Goal: Find specific page/section

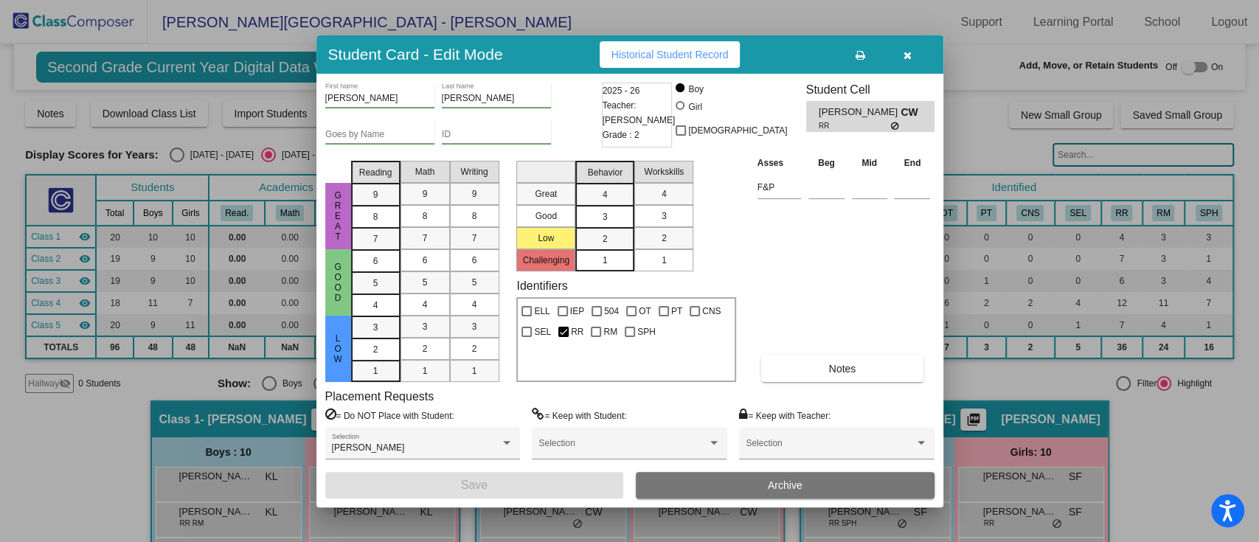
scroll to position [297, 0]
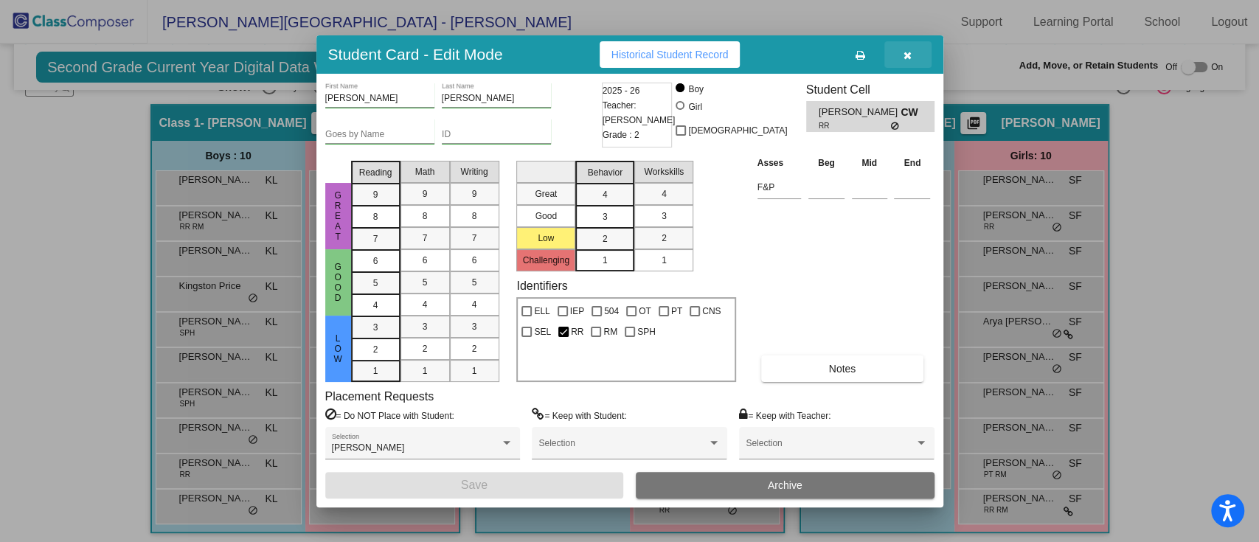
click at [915, 56] on button "button" at bounding box center [907, 54] width 47 height 27
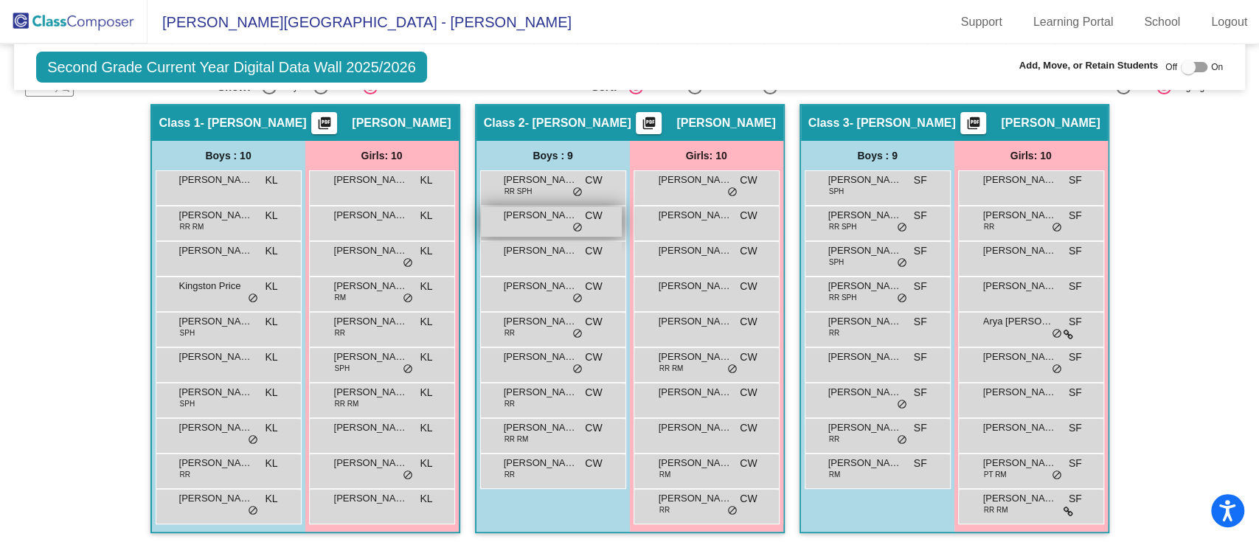
scroll to position [0, 0]
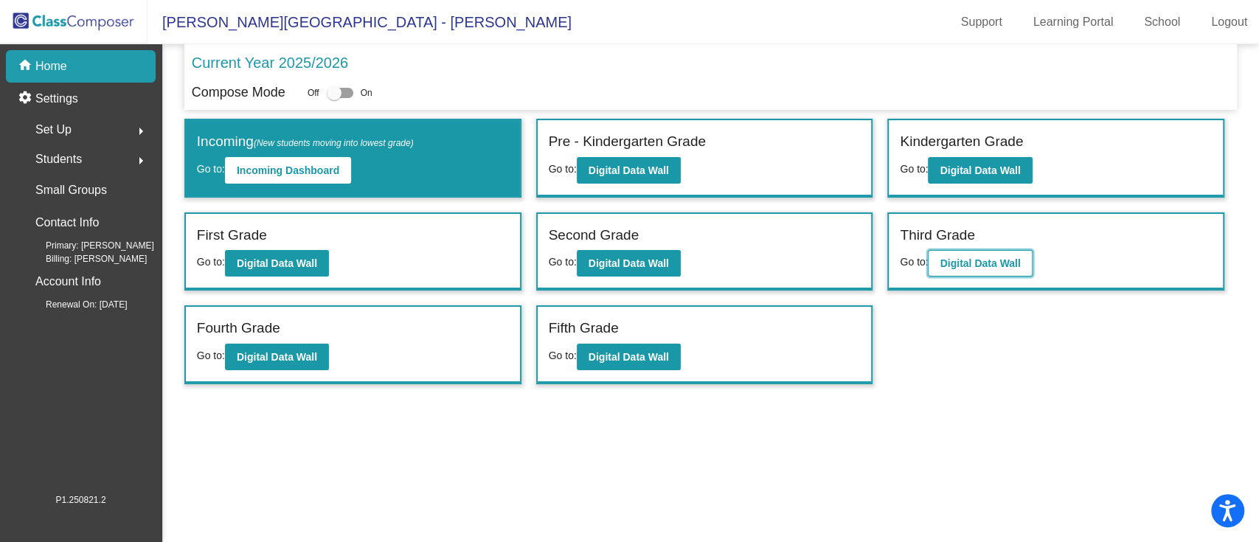
click at [949, 263] on b "Digital Data Wall" at bounding box center [980, 263] width 80 height 12
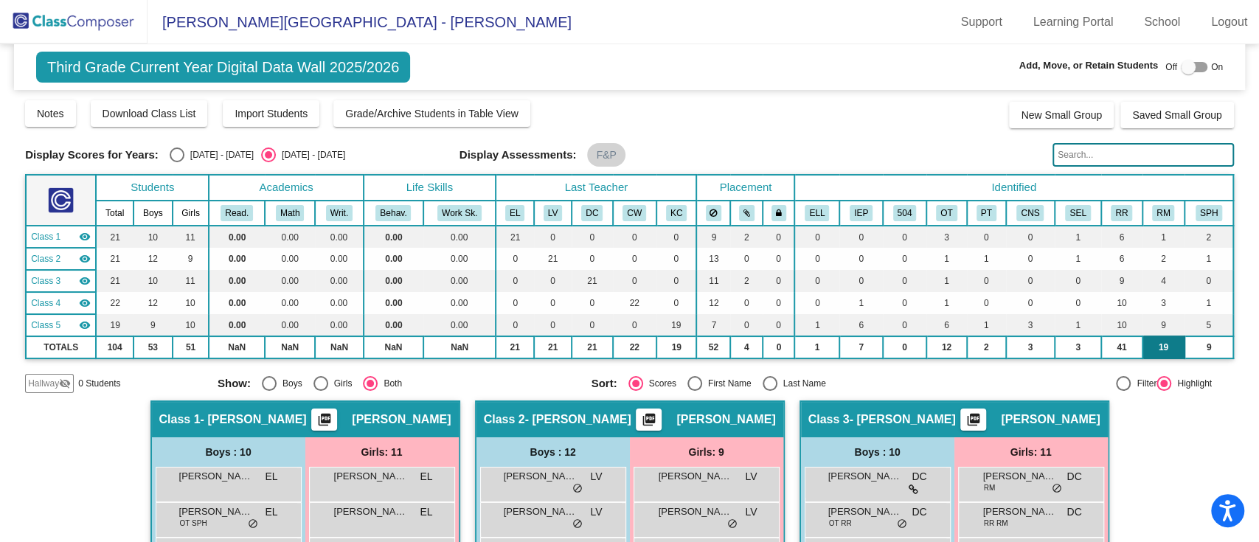
click at [1163, 351] on td "19" at bounding box center [1164, 347] width 42 height 22
click at [1160, 217] on button "RM" at bounding box center [1163, 213] width 22 height 16
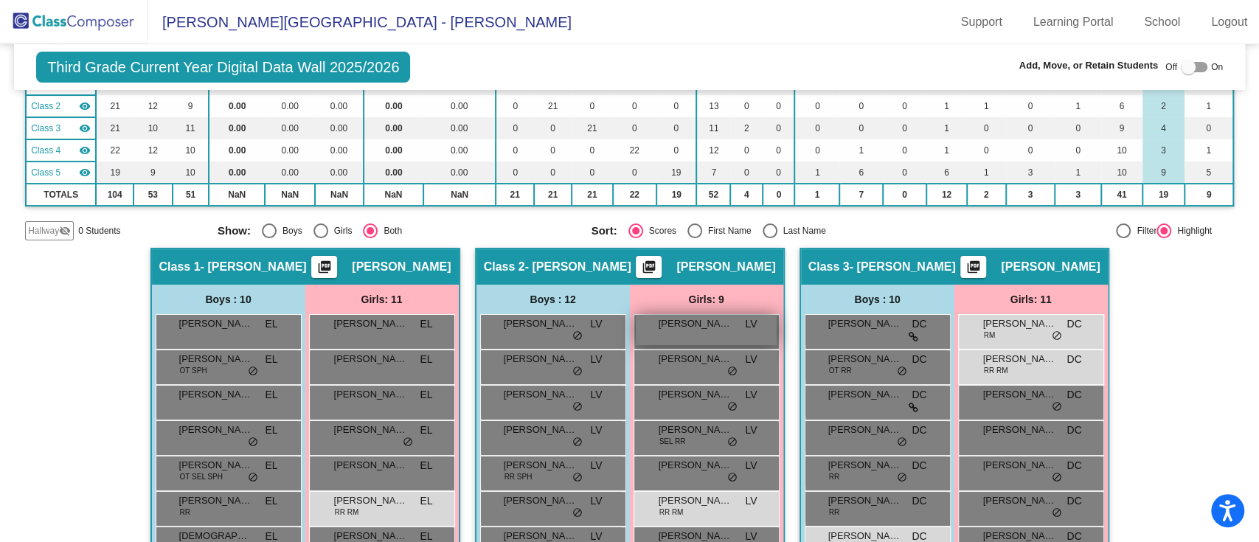
scroll to position [224, 0]
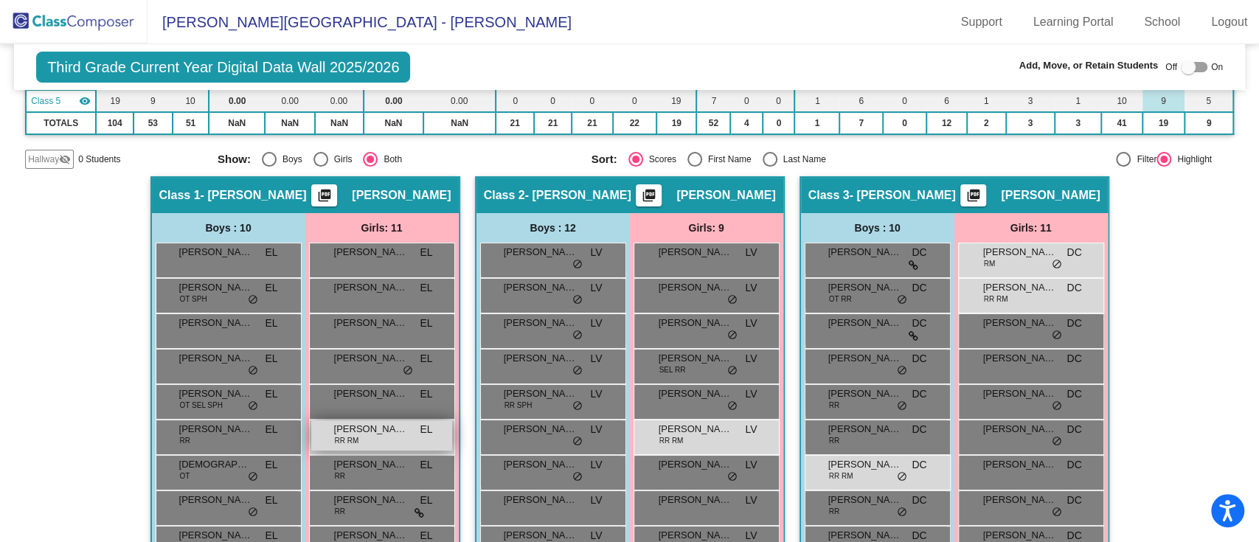
click at [367, 440] on div "[PERSON_NAME] RR RM EL lock do_not_disturb_alt" at bounding box center [381, 435] width 141 height 30
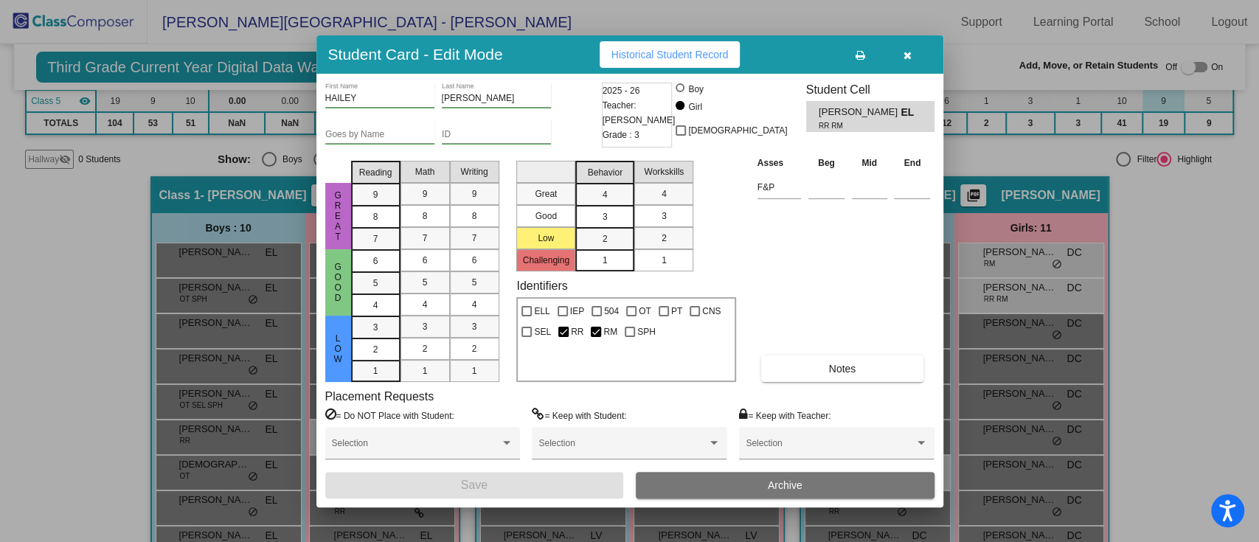
click at [908, 60] on button "button" at bounding box center [907, 54] width 47 height 27
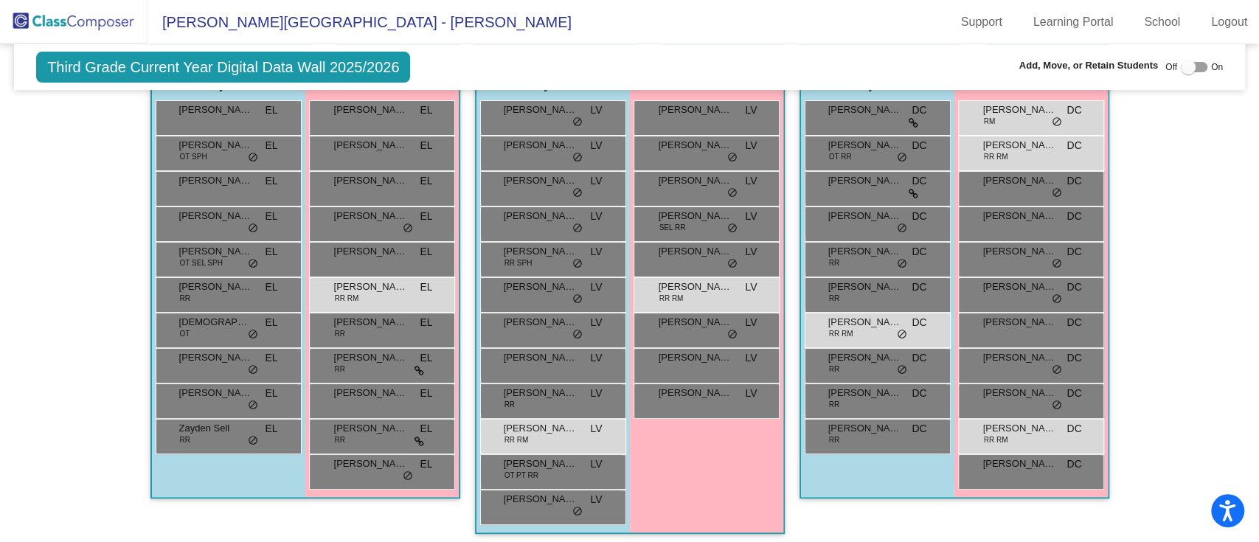
scroll to position [361, 0]
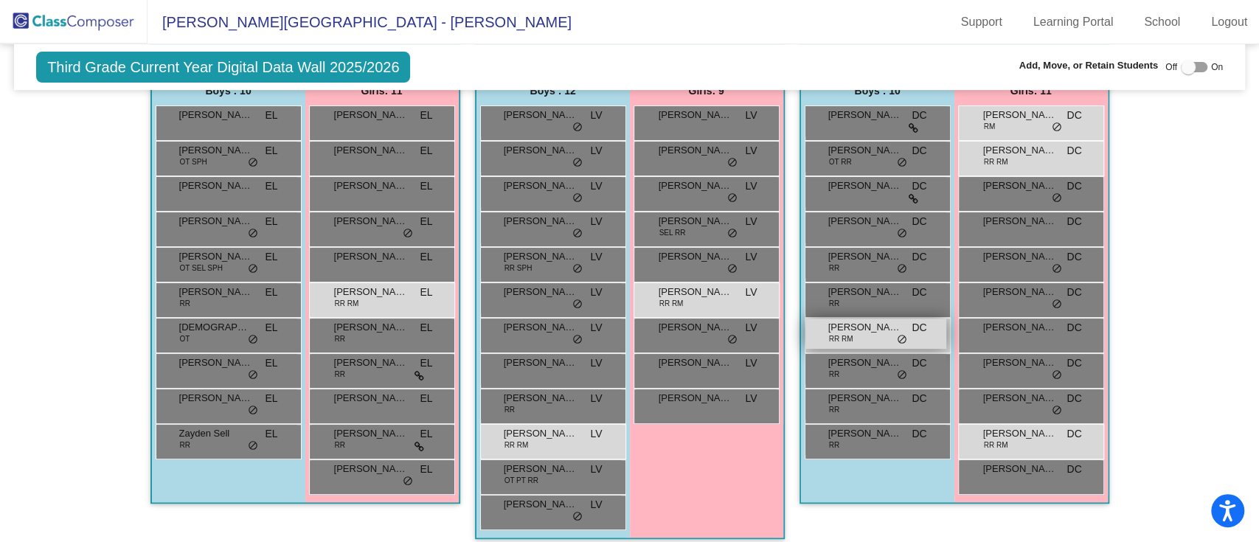
click at [849, 335] on div "[PERSON_NAME] RM DC lock do_not_disturb_alt" at bounding box center [876, 334] width 141 height 30
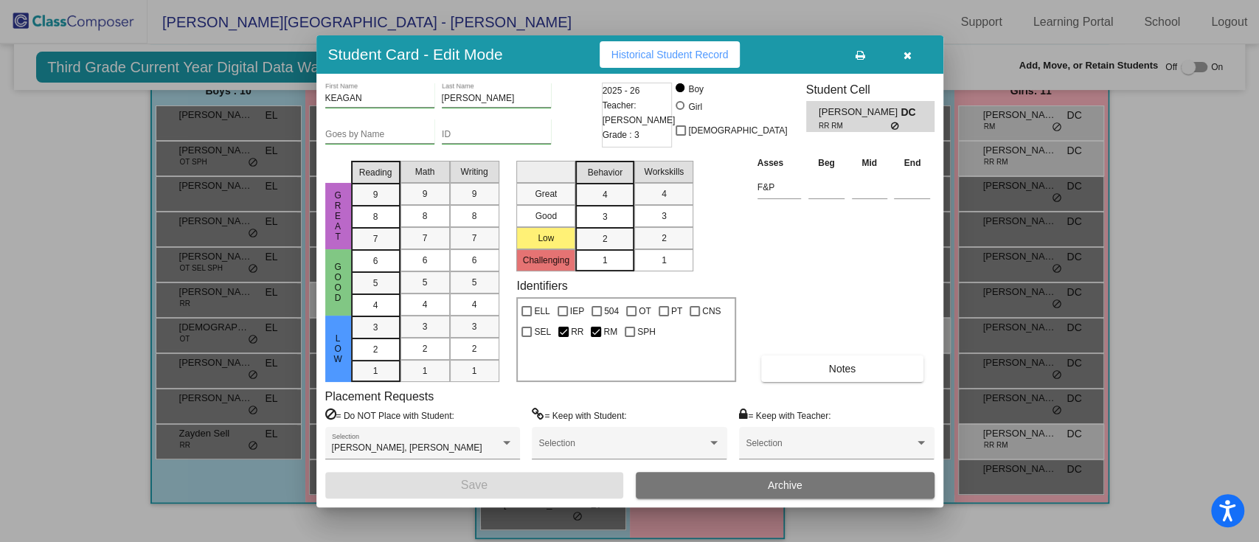
click at [671, 55] on span "Historical Student Record" at bounding box center [670, 55] width 117 height 12
click at [904, 54] on icon "button" at bounding box center [908, 55] width 8 height 10
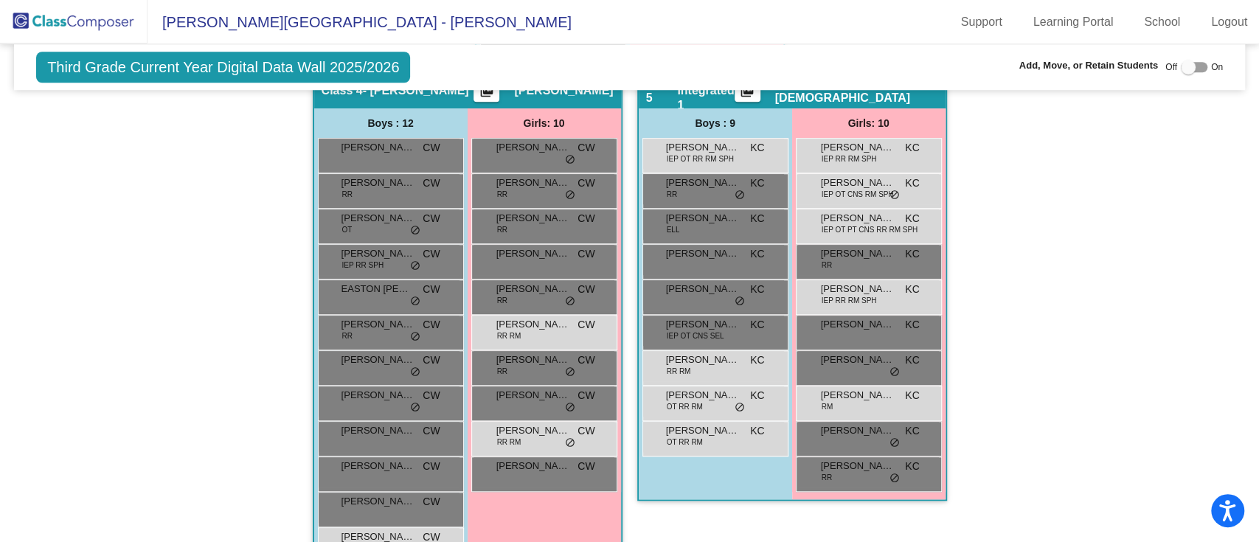
scroll to position [838, 0]
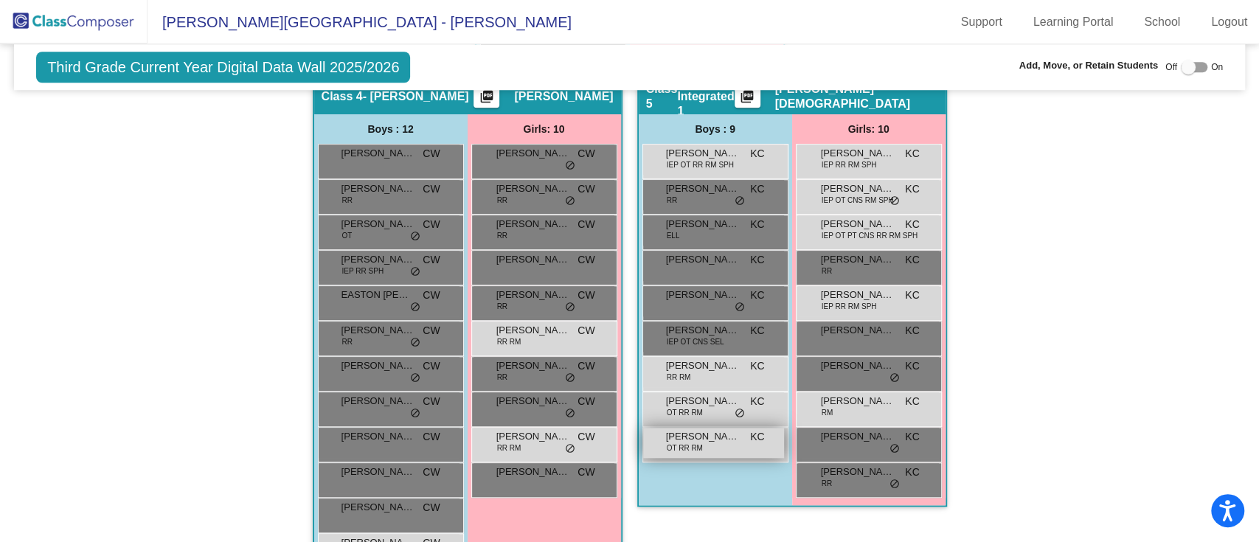
click at [730, 443] on div "[PERSON_NAME] OT RR RM KC lock do_not_disturb_alt" at bounding box center [713, 443] width 141 height 30
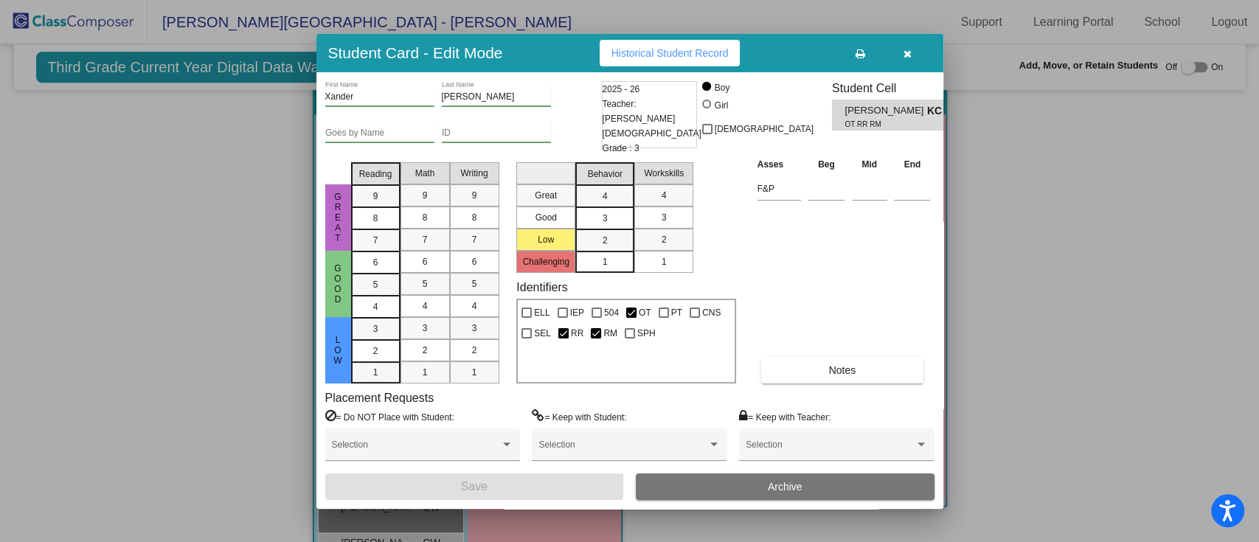
click at [910, 58] on icon "button" at bounding box center [908, 54] width 8 height 10
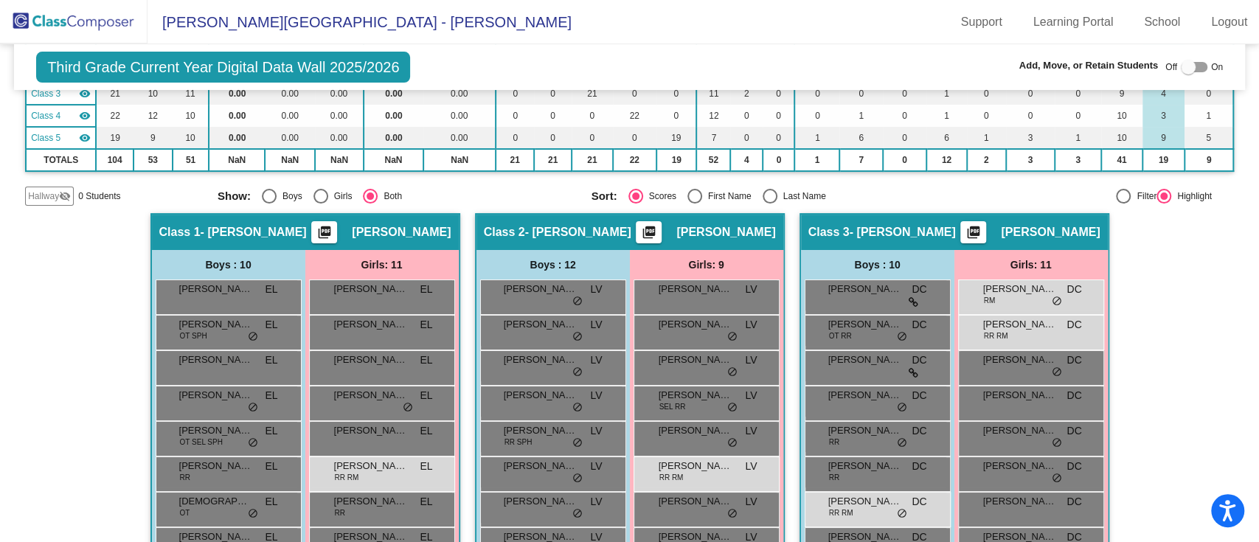
scroll to position [0, 0]
